Goal: Information Seeking & Learning: Learn about a topic

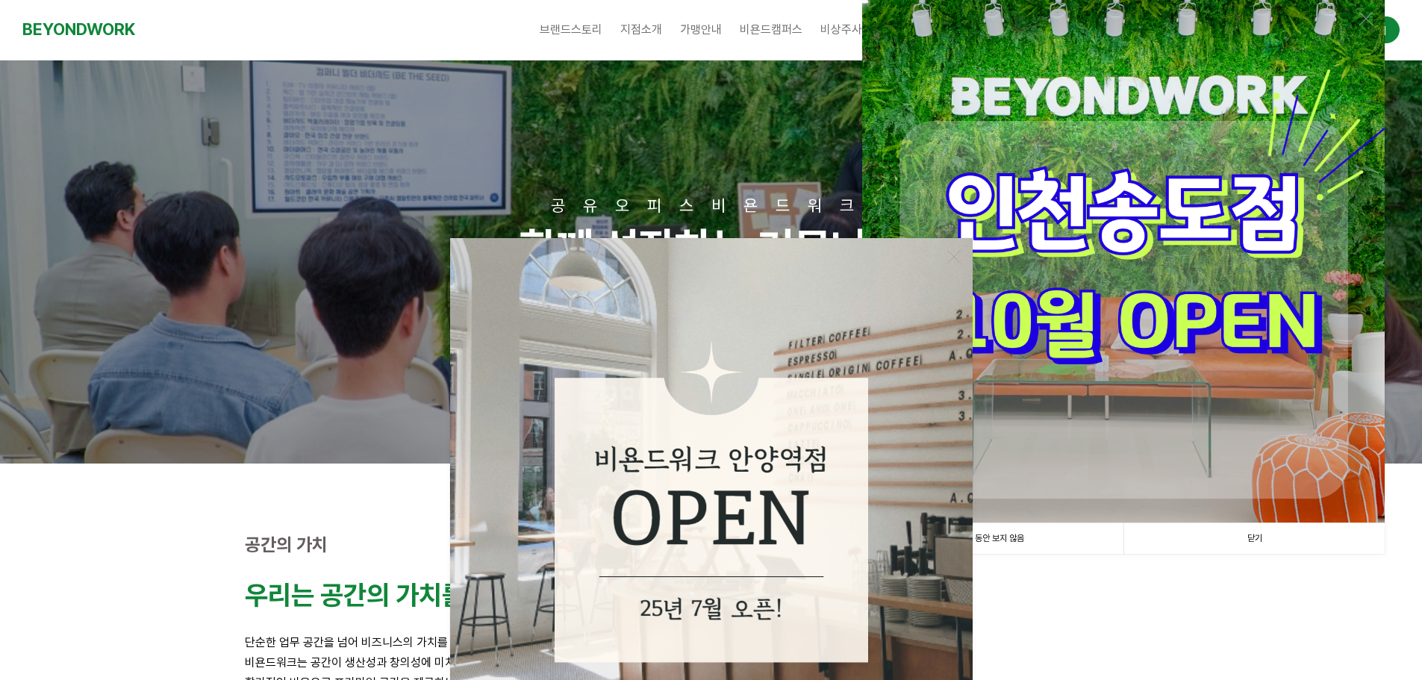
scroll to position [373, 0]
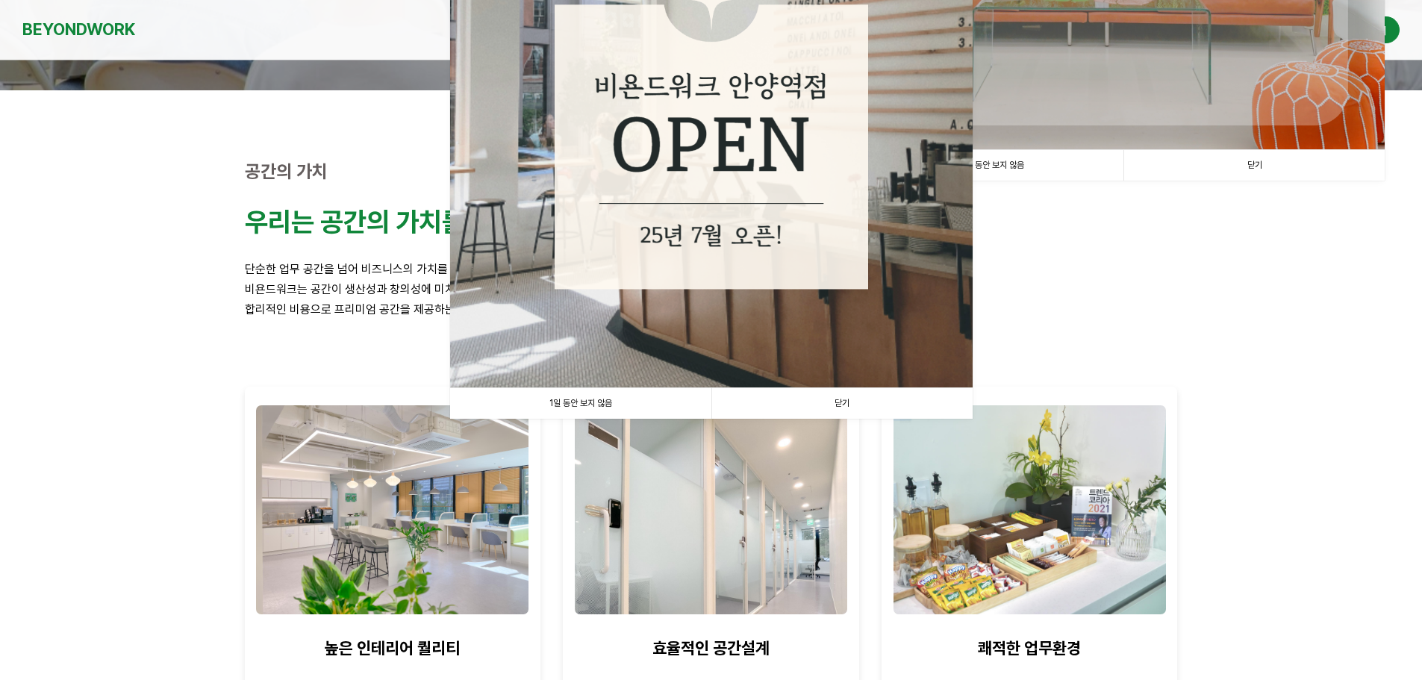
click at [822, 404] on link "닫기" at bounding box center [841, 403] width 261 height 31
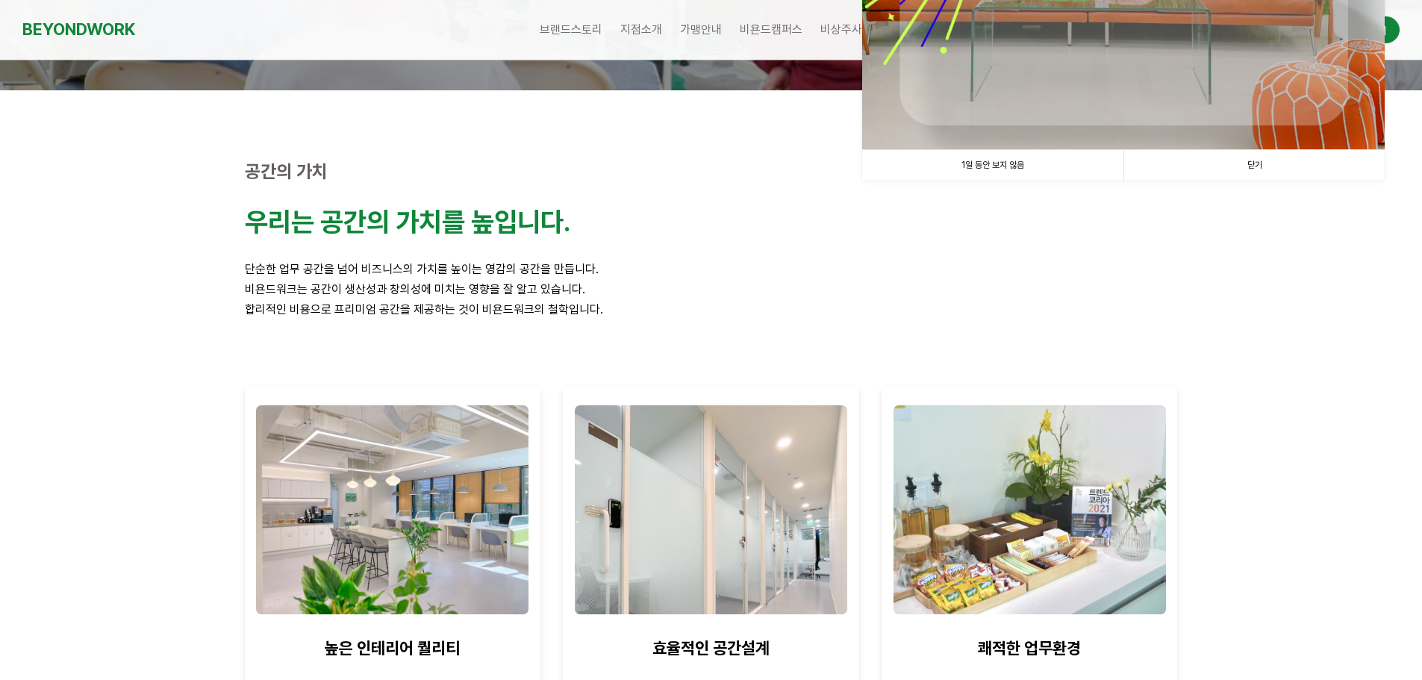
click at [1253, 155] on link "닫기" at bounding box center [1253, 165] width 261 height 31
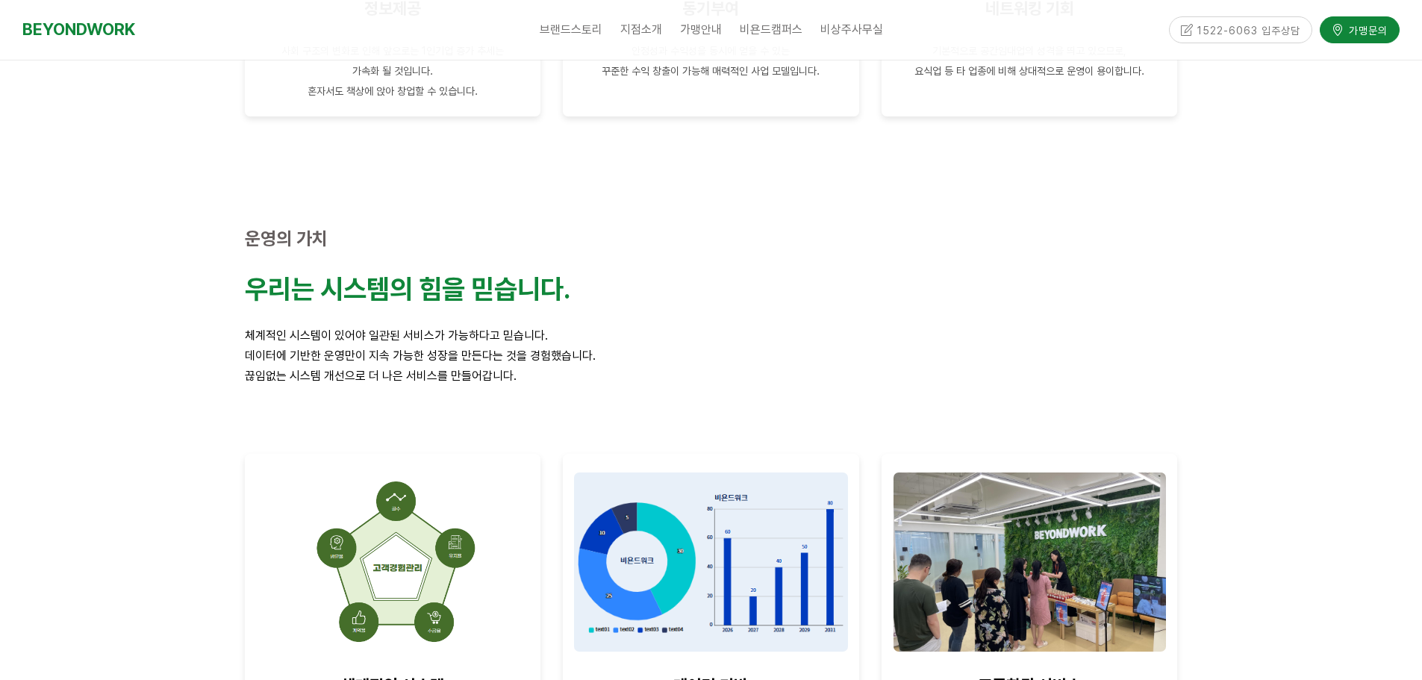
scroll to position [2015, 0]
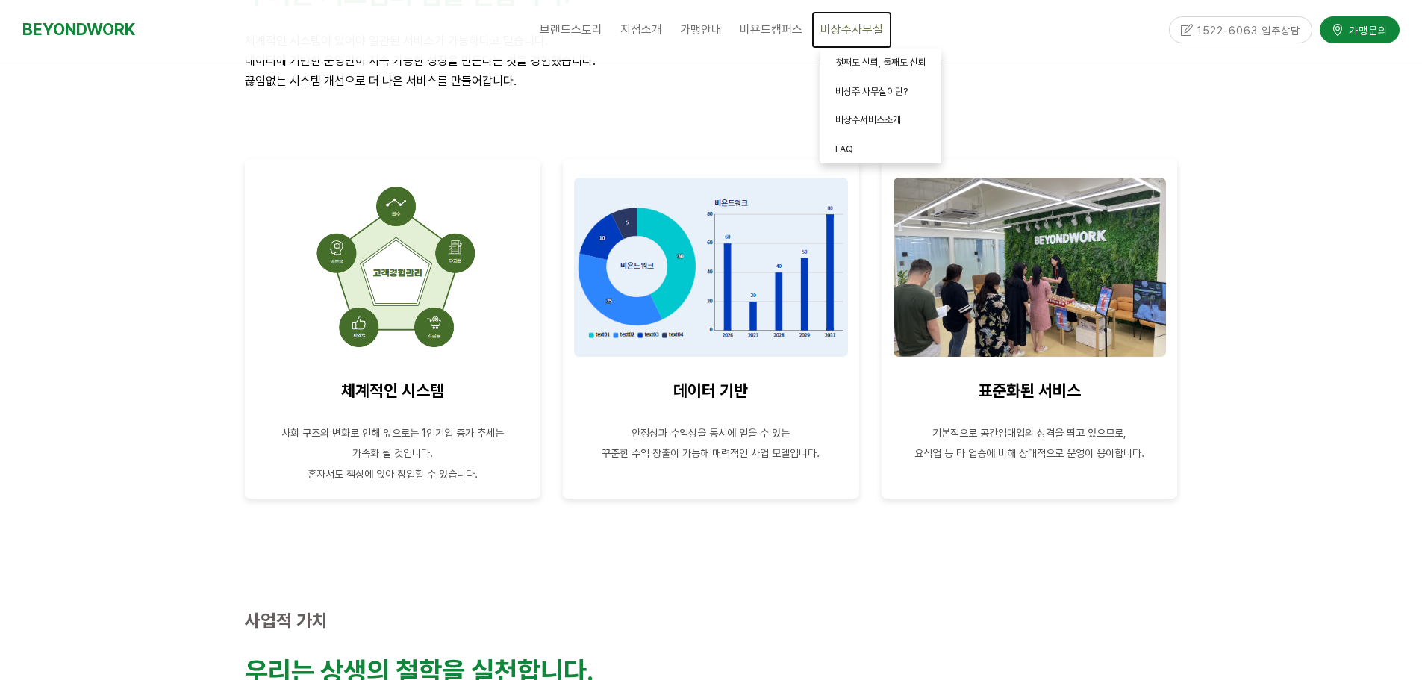
click at [853, 25] on span "비상주사무실" at bounding box center [851, 29] width 63 height 14
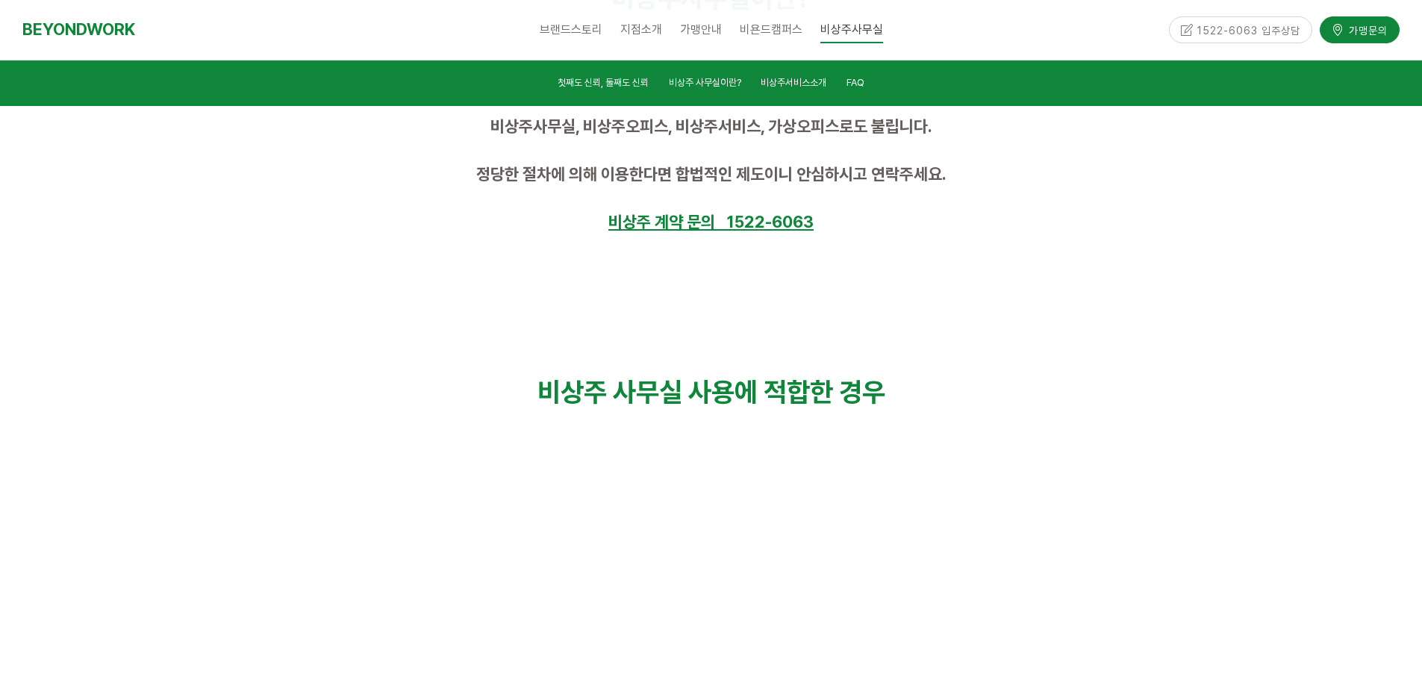
scroll to position [1166, 0]
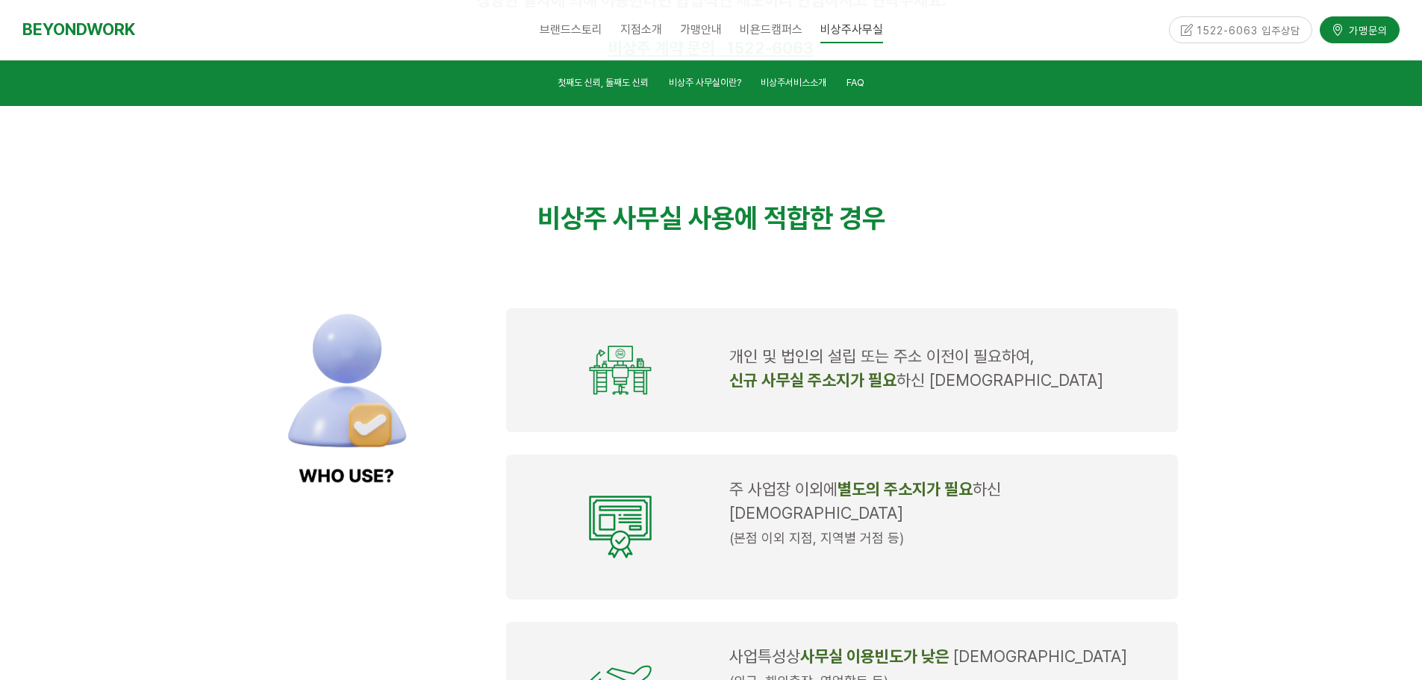
click at [892, 234] on p "비상주 사무실 사용에 적합한 경우" at bounding box center [711, 218] width 933 height 32
